Goal: Transaction & Acquisition: Download file/media

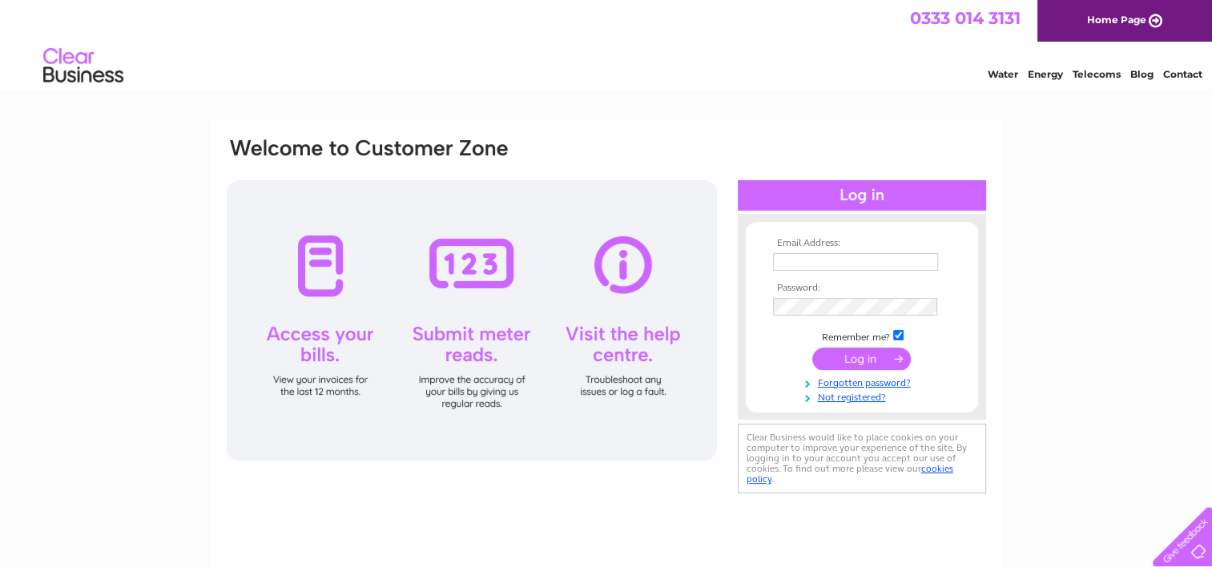
type input "accounts@beezr.tv"
click at [864, 353] on input "submit" at bounding box center [861, 359] width 99 height 22
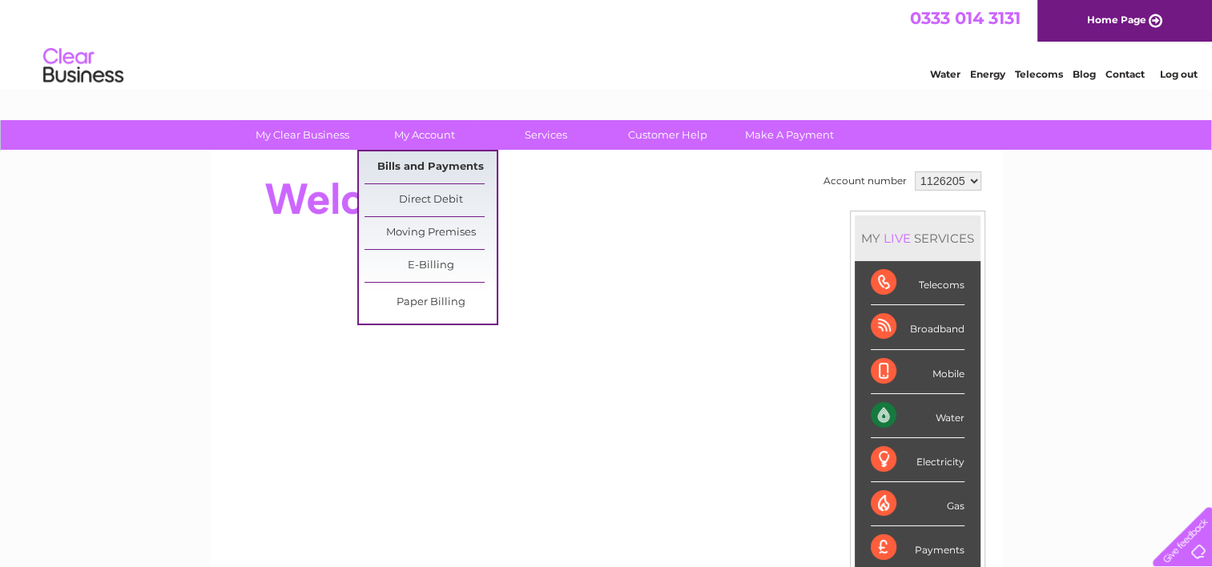
click at [428, 159] on link "Bills and Payments" at bounding box center [431, 167] width 132 height 32
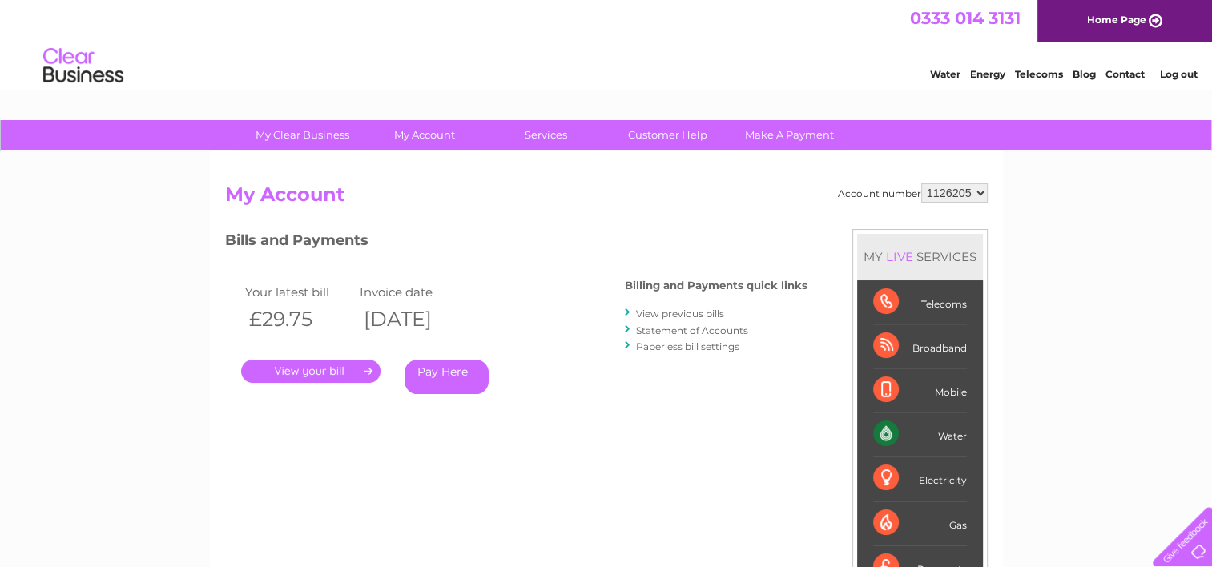
click at [366, 369] on link "." at bounding box center [310, 371] width 139 height 23
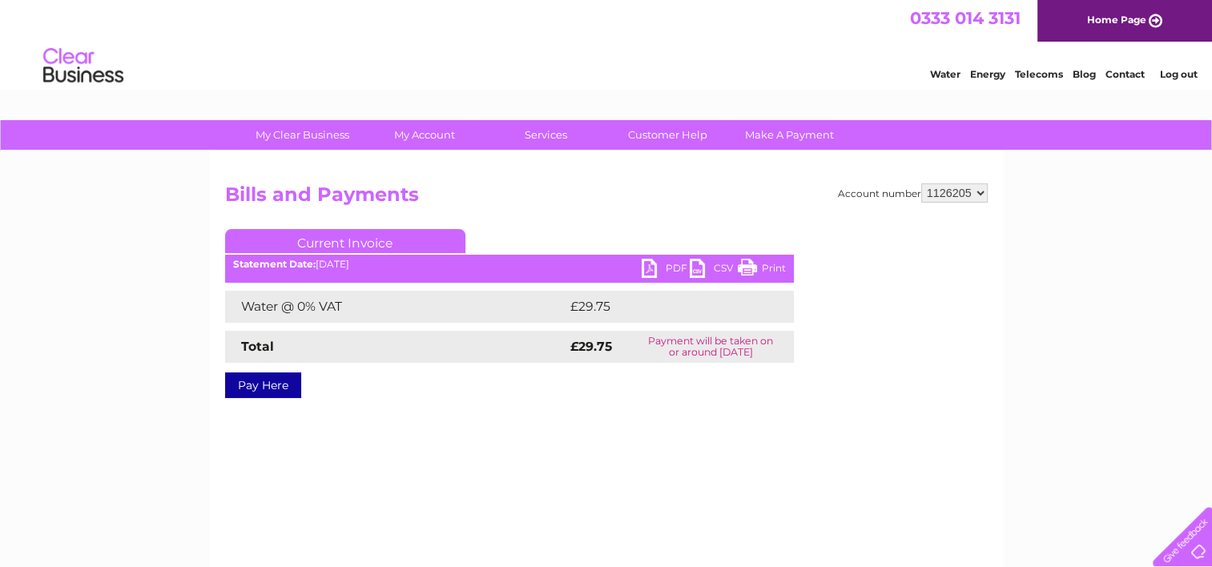
click at [652, 268] on link "PDF" at bounding box center [666, 270] width 48 height 23
click at [1154, 19] on link "Home Page" at bounding box center [1125, 21] width 175 height 42
